Goal: Task Accomplishment & Management: Manage account settings

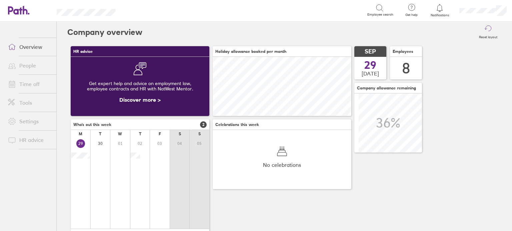
scroll to position [59, 139]
click at [37, 83] on link "Time off" at bounding box center [30, 84] width 54 height 13
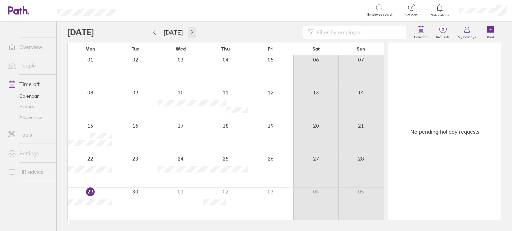
click at [188, 29] on button "button" at bounding box center [192, 32] width 8 height 11
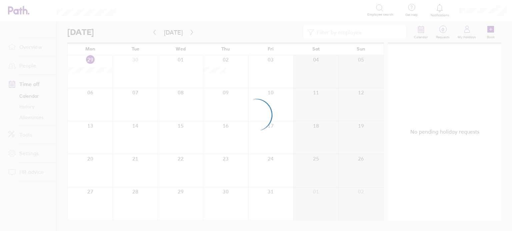
click at [155, 31] on div at bounding box center [256, 115] width 512 height 231
